Goal: Information Seeking & Learning: Learn about a topic

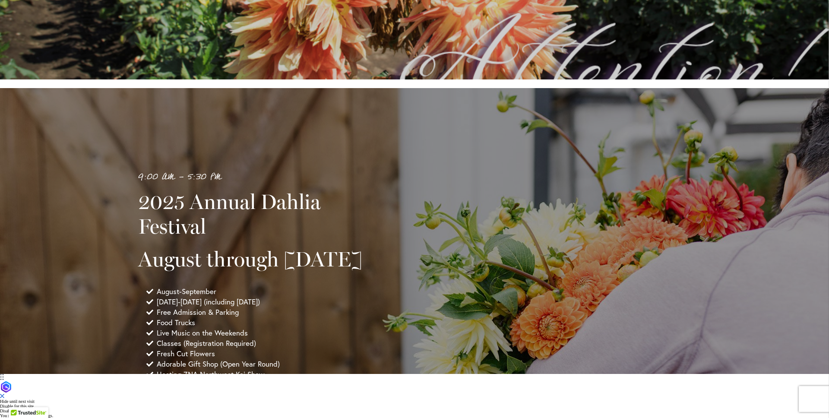
scroll to position [512, 0]
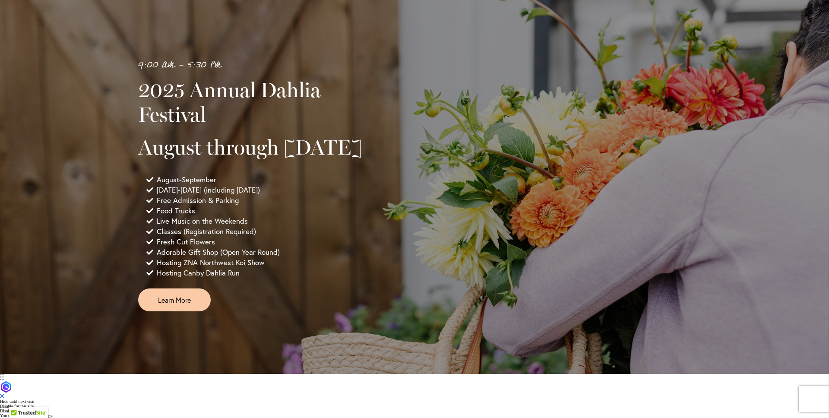
click at [195, 205] on span "Free Admission & Parking" at bounding box center [198, 200] width 82 height 10
click at [310, 216] on li "Food Trucks" at bounding box center [260, 210] width 229 height 10
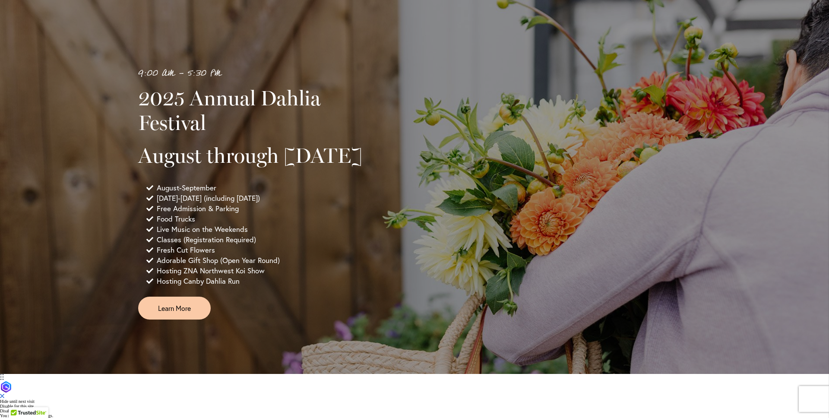
scroll to position [512, 0]
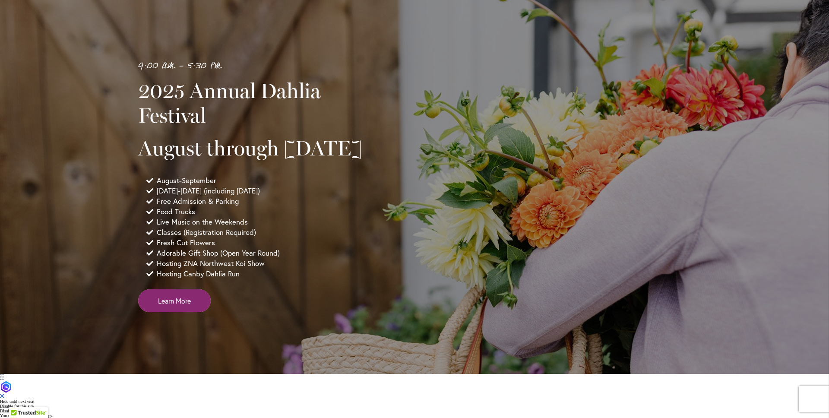
click at [195, 312] on link "Learn More" at bounding box center [174, 300] width 73 height 23
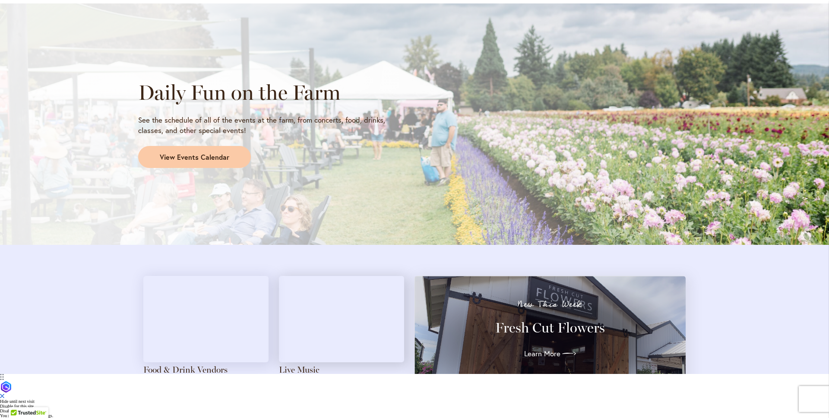
scroll to position [728, 0]
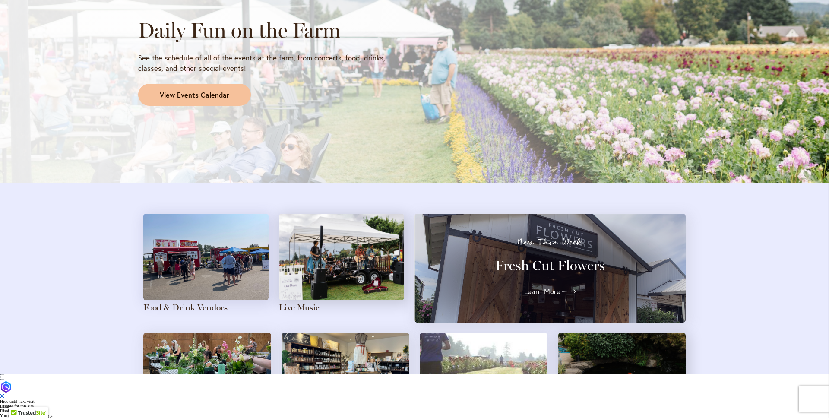
click at [208, 106] on link "View Events Calendar" at bounding box center [194, 95] width 113 height 22
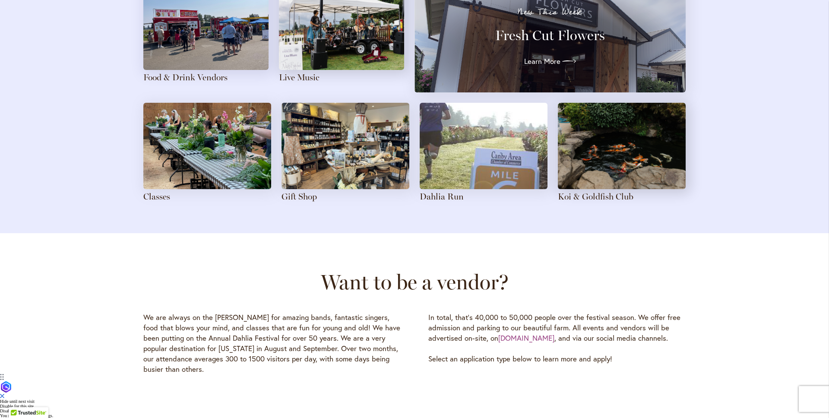
scroll to position [959, 0]
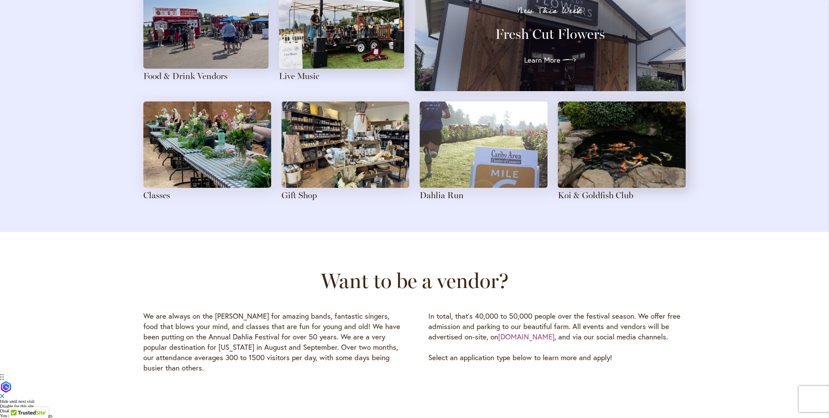
click at [222, 178] on img at bounding box center [207, 144] width 128 height 86
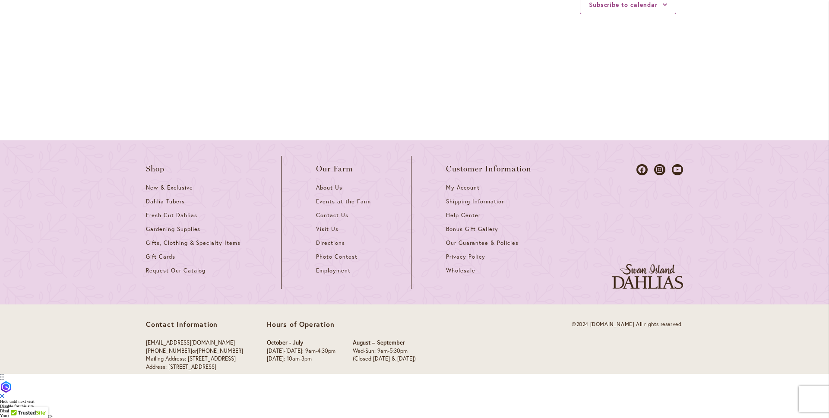
scroll to position [1162, 0]
